Goal: Navigation & Orientation: Find specific page/section

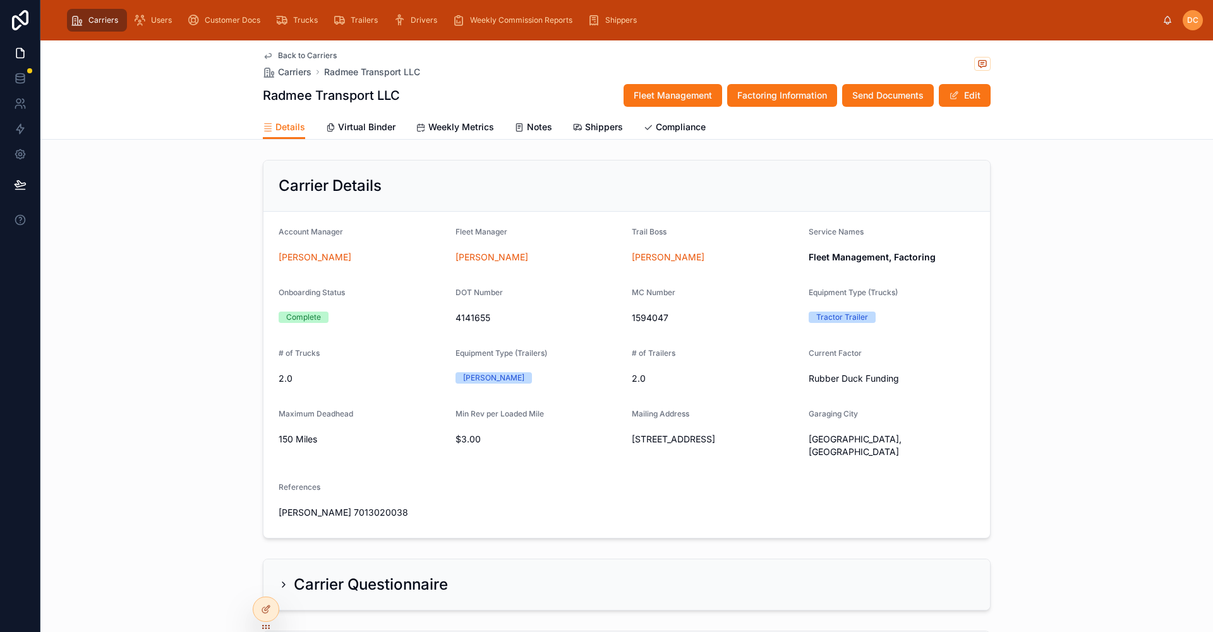
scroll to position [844, 0]
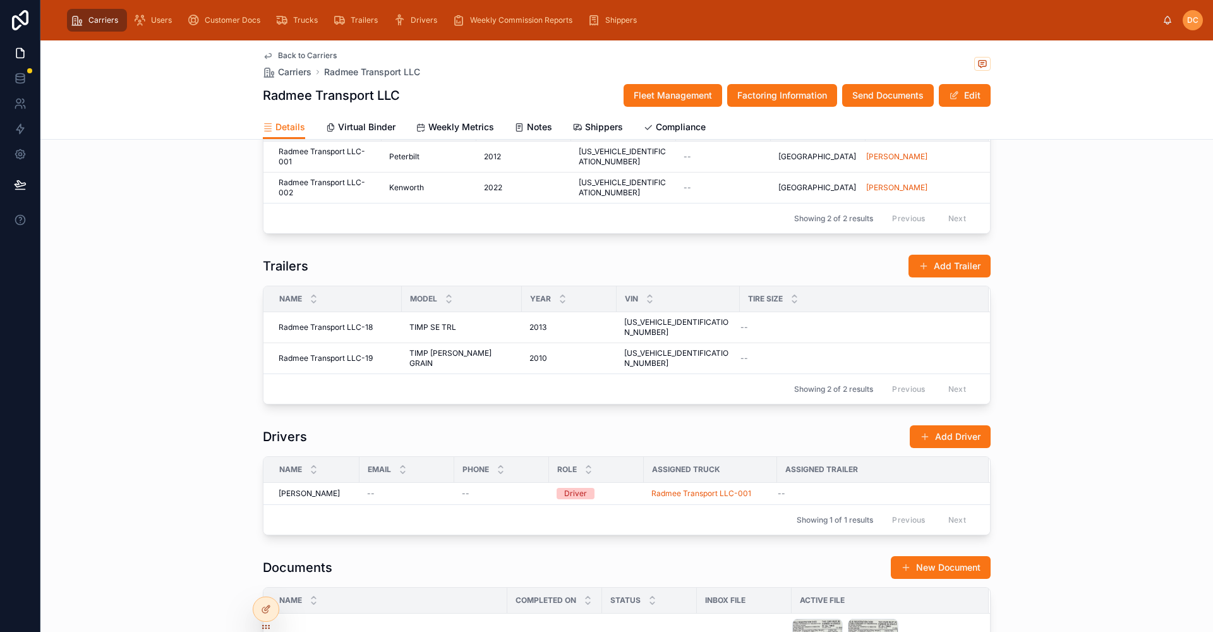
click at [96, 25] on span "Carriers" at bounding box center [103, 20] width 30 height 10
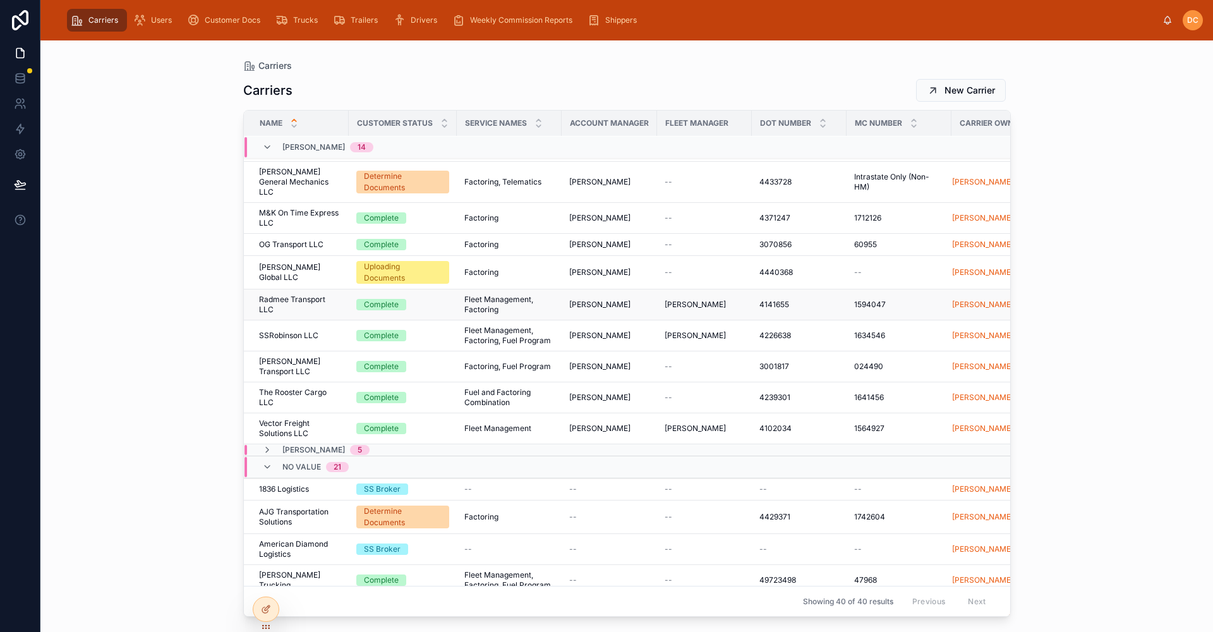
scroll to position [334, 0]
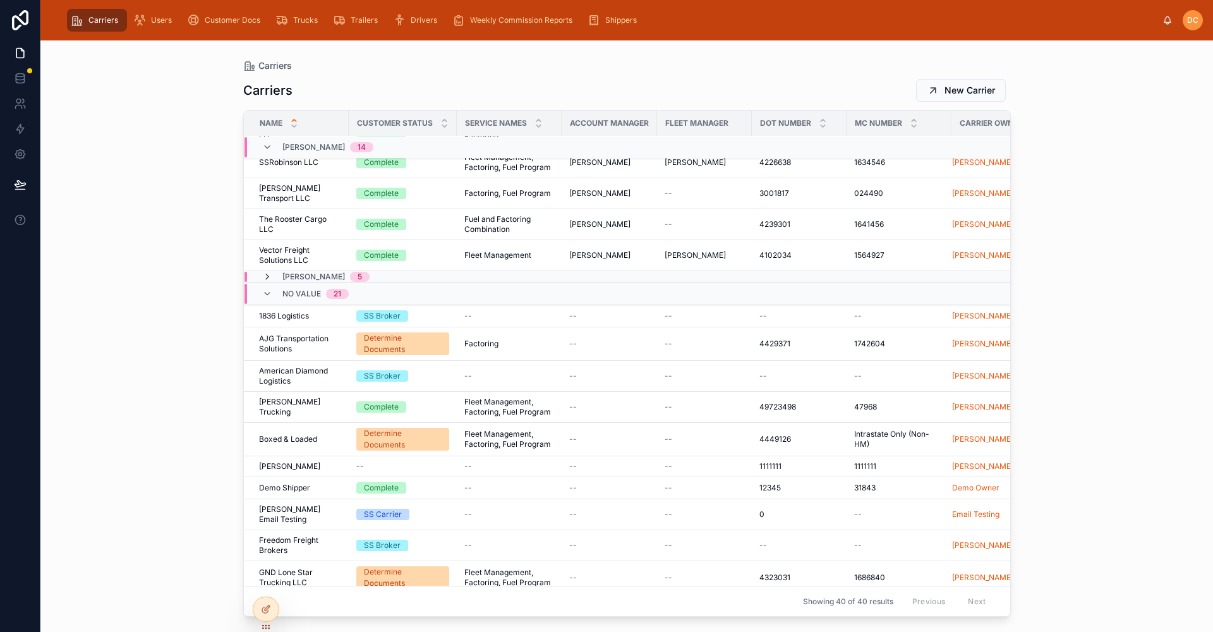
click at [263, 272] on icon at bounding box center [267, 277] width 10 height 10
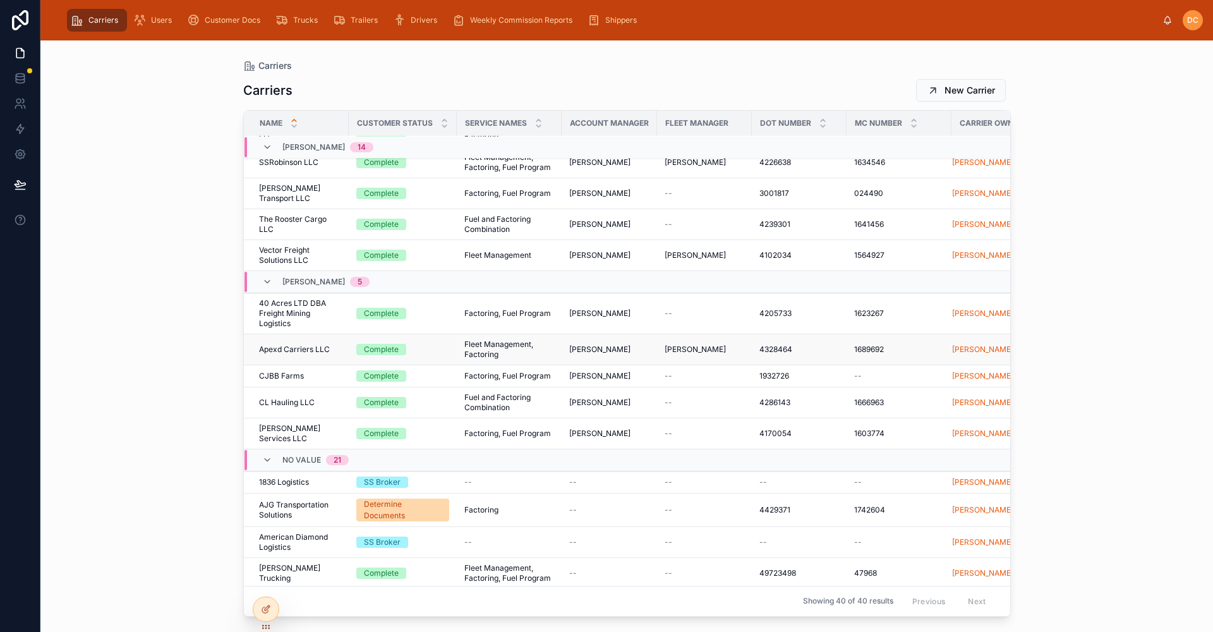
click at [340, 344] on div "Apexd Carriers LLC Apexd Carriers LLC" at bounding box center [300, 349] width 82 height 10
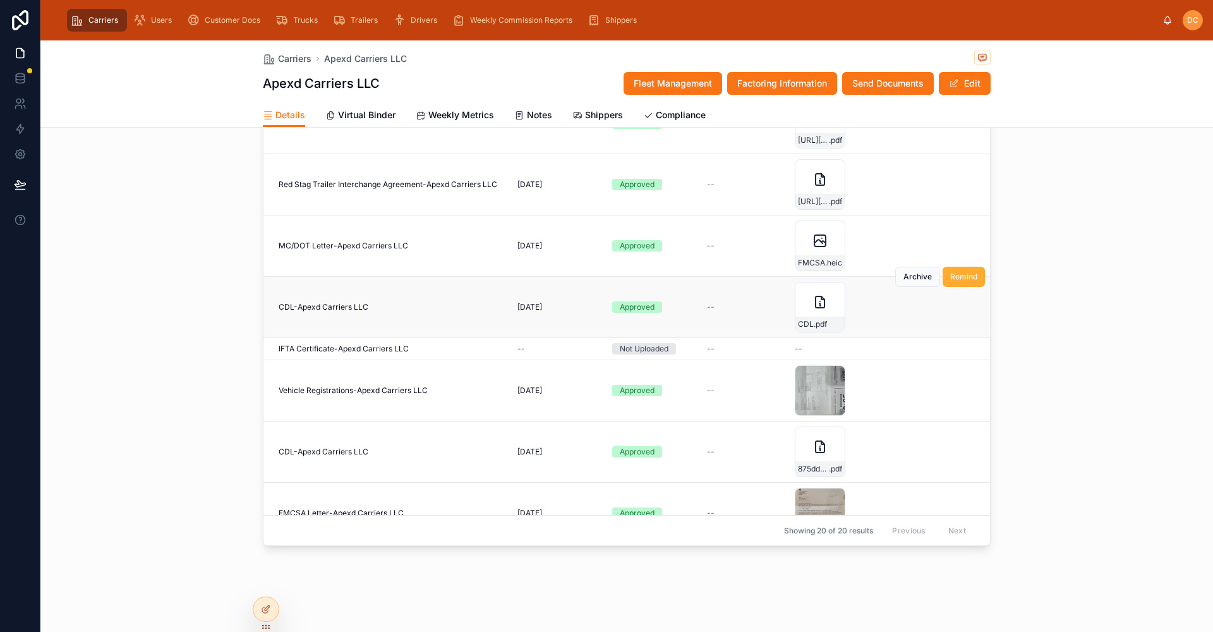
scroll to position [184, 0]
